Goal: Find specific page/section: Find specific page/section

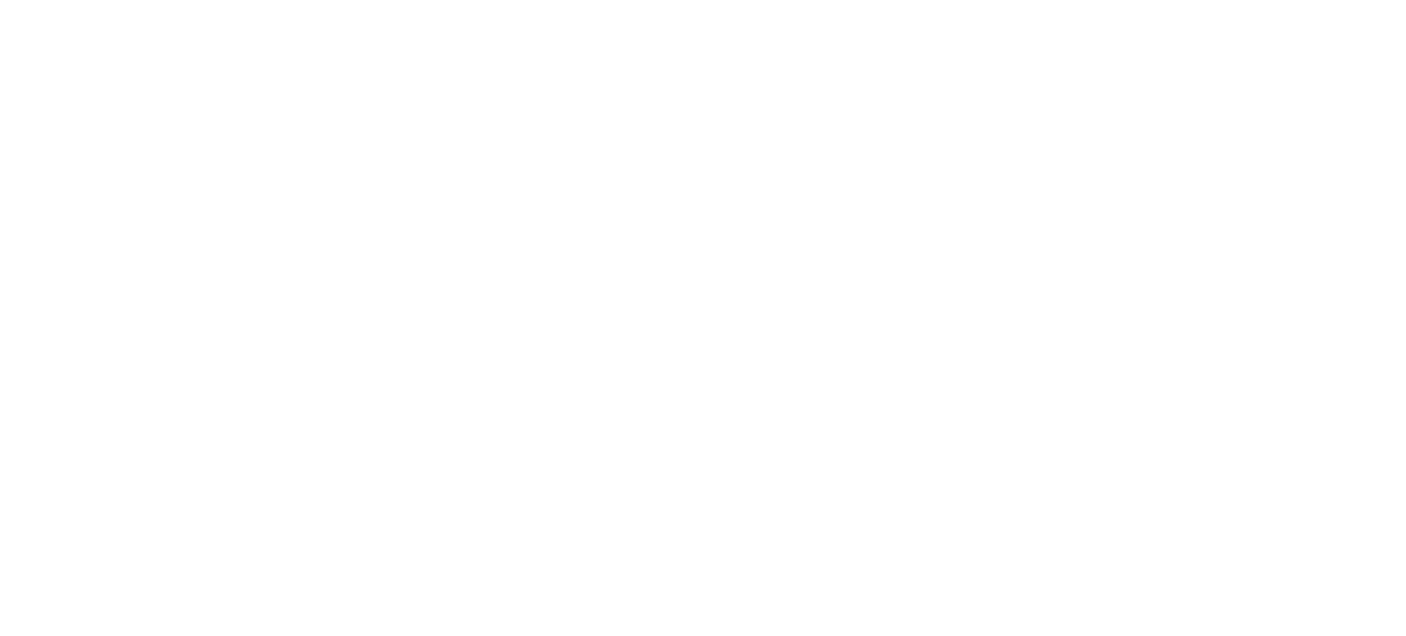
select select "en"
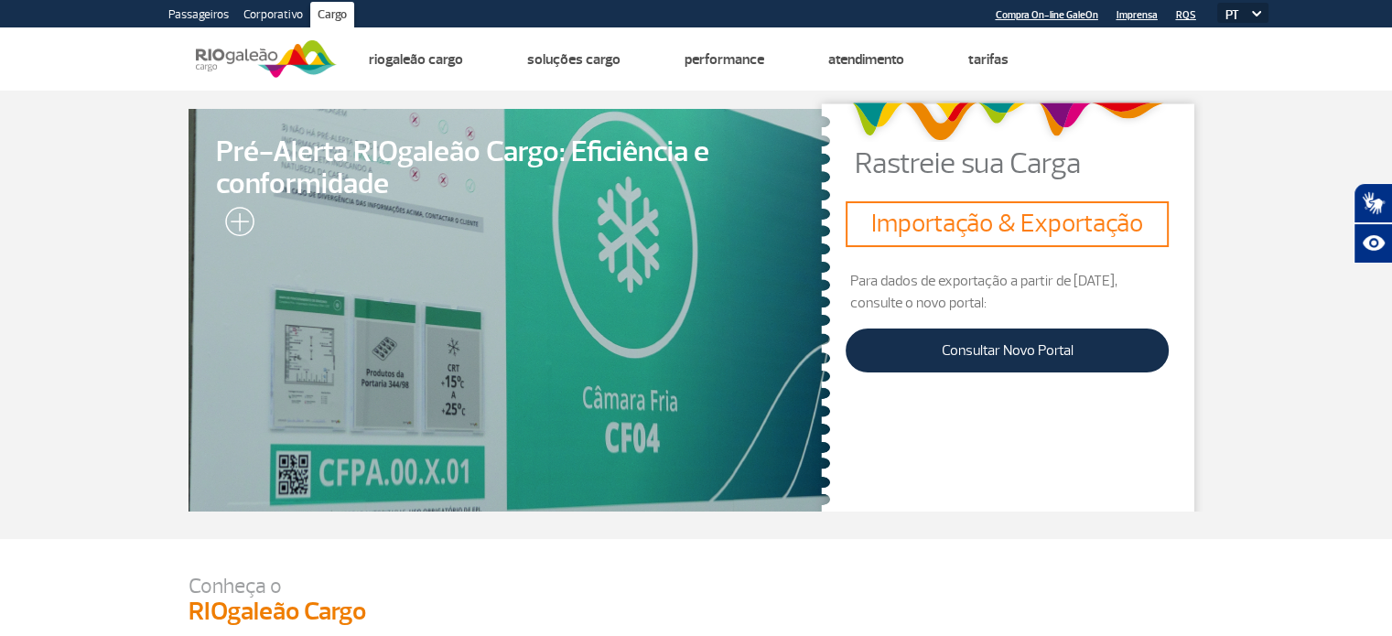
click at [266, 17] on link "Corporativo" at bounding box center [273, 16] width 74 height 29
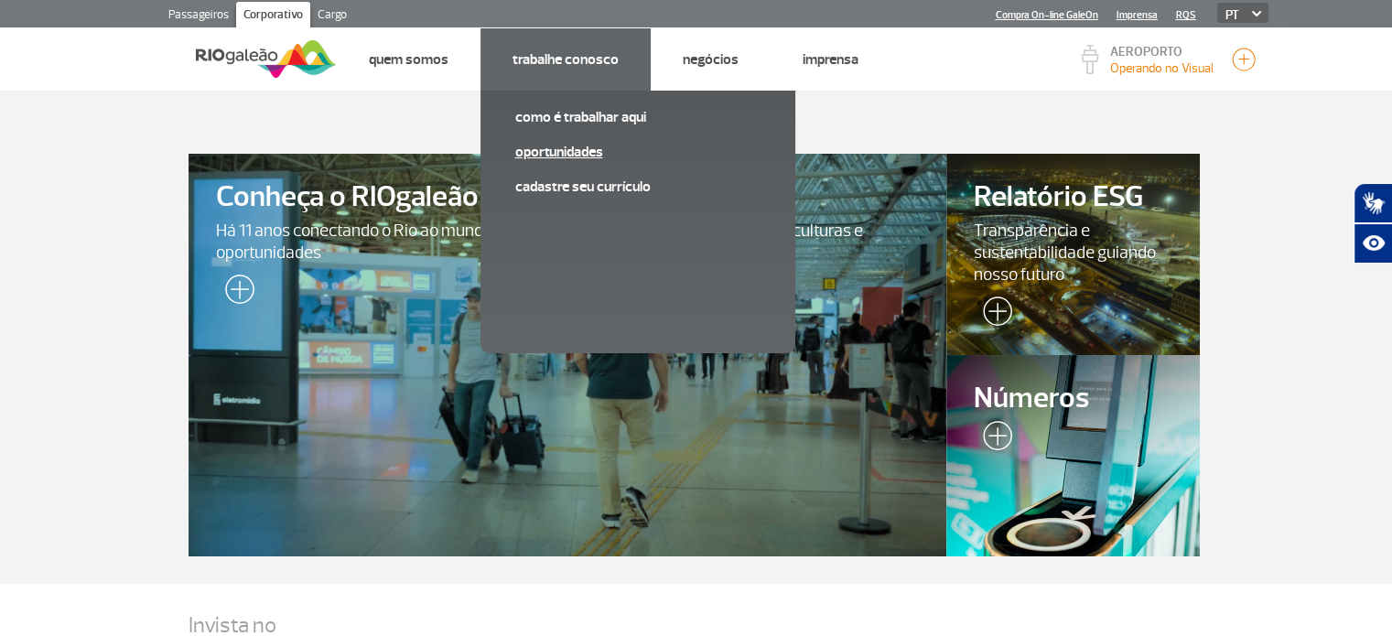
click at [562, 159] on link "Oportunidades" at bounding box center [637, 152] width 245 height 20
